Goal: Navigation & Orientation: Find specific page/section

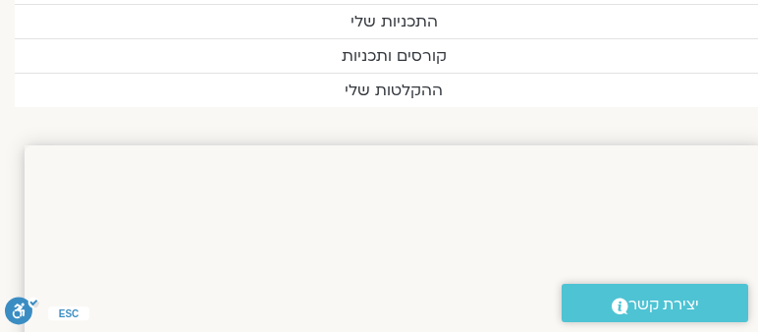
scroll to position [0, -14]
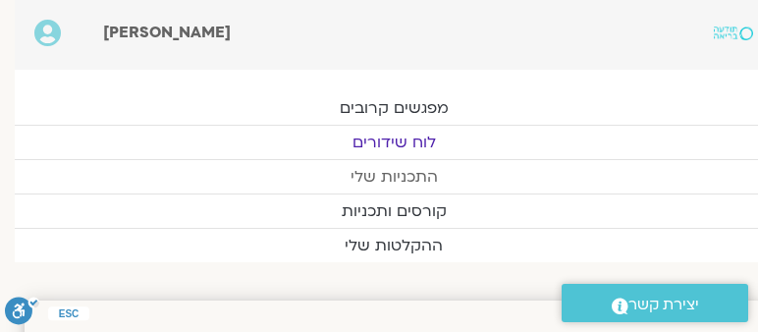
click at [379, 169] on link "התכניות שלי" at bounding box center [394, 176] width 758 height 33
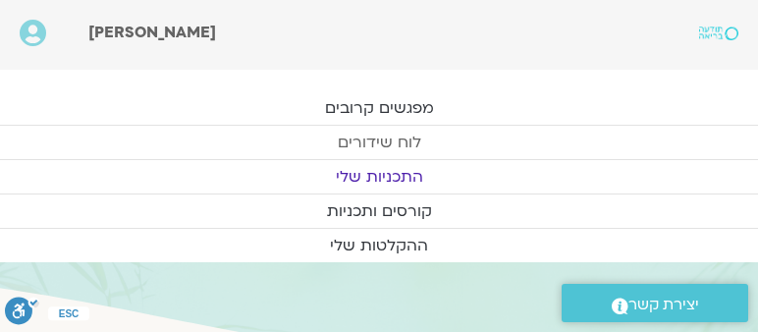
click at [392, 138] on link "לוח שידורים" at bounding box center [379, 142] width 758 height 33
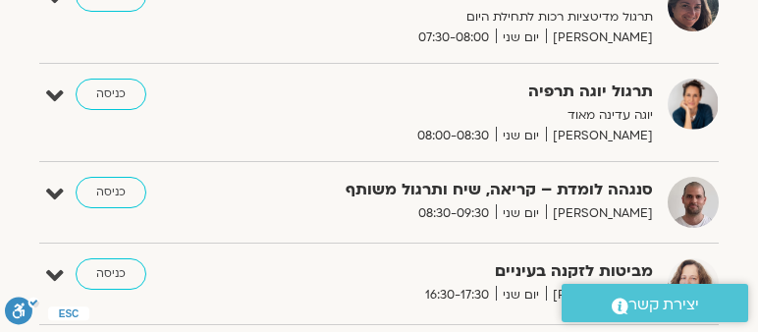
scroll to position [561, 0]
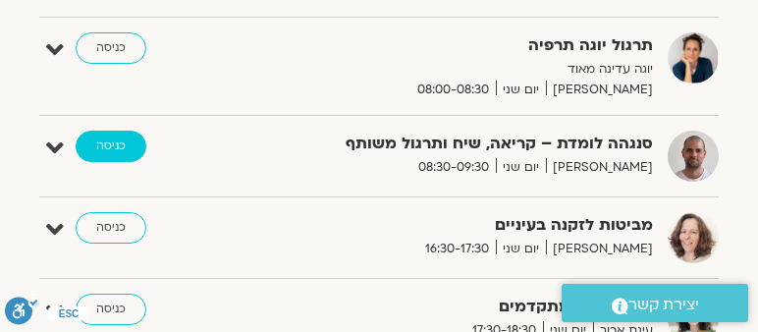
click at [100, 139] on link "כניסה" at bounding box center [111, 146] width 71 height 31
